Goal: Task Accomplishment & Management: Use online tool/utility

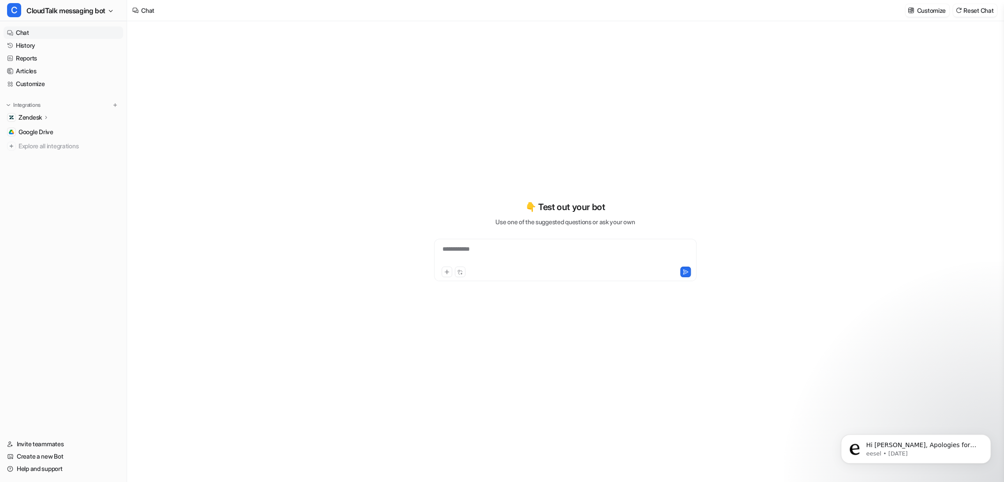
type textarea "**********"
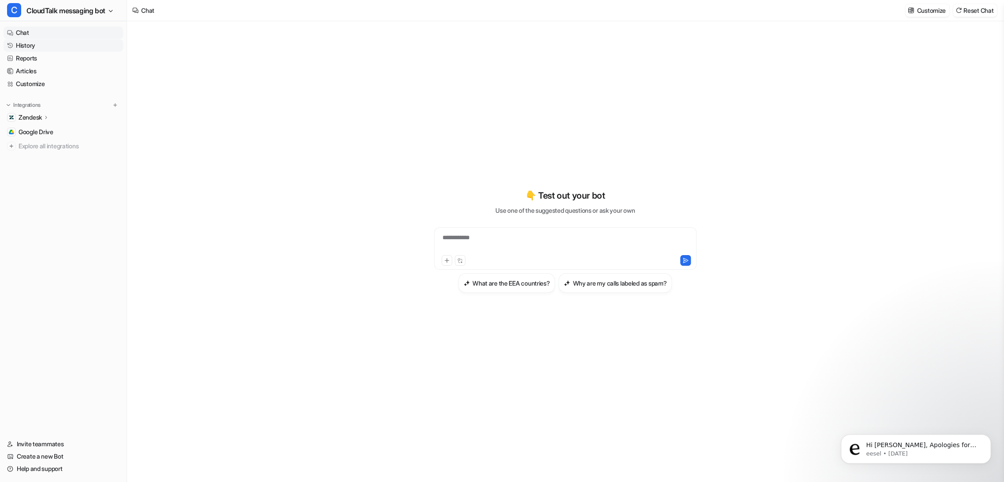
click at [28, 49] on link "History" at bounding box center [64, 45] width 120 height 12
